Goal: Download file/media

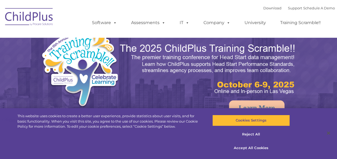
select select "MEDIUM"
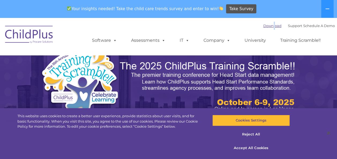
drag, startPoint x: 267, startPoint y: 30, endPoint x: 266, endPoint y: 26, distance: 3.4
click at [266, 26] on div "Download Support | Schedule A Demo " at bounding box center [299, 26] width 72 height 8
click at [266, 26] on link "Download" at bounding box center [272, 26] width 18 height 4
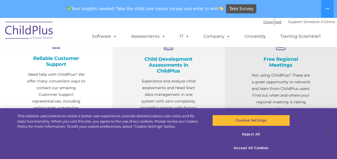
scroll to position [222, 0]
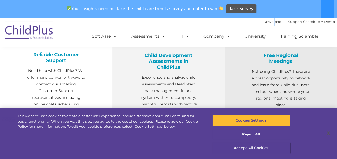
click at [250, 150] on button "Accept All Cookies" at bounding box center [251, 148] width 78 height 11
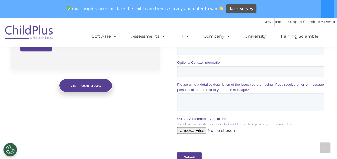
scroll to position [479, 0]
